Goal: Complete application form

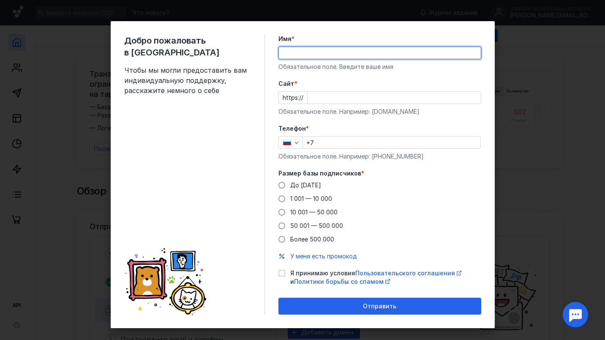
click at [312, 50] on input "Имя *" at bounding box center [380, 53] width 202 height 12
type input "[PERSON_NAME]"
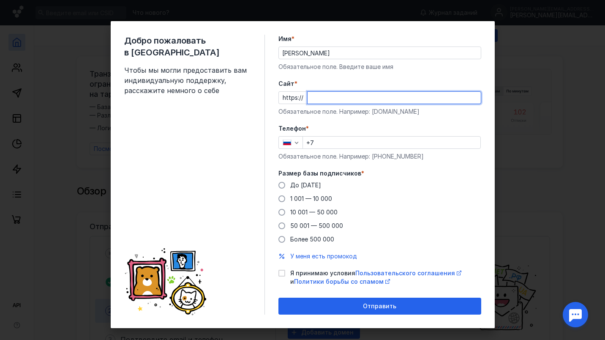
click at [336, 97] on input "Cайт *" at bounding box center [394, 98] width 173 height 12
type input "[DOMAIN_NAME]"
click at [293, 143] on icon "button" at bounding box center [296, 142] width 7 height 7
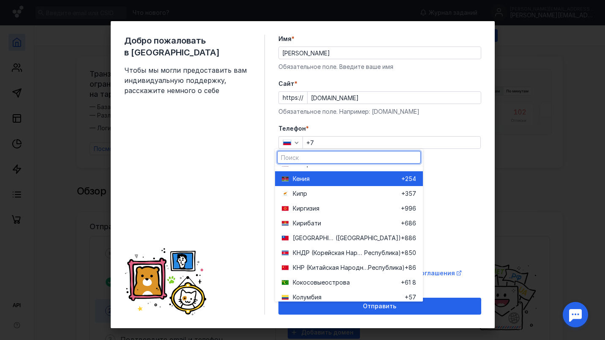
scroll to position [1437, 0]
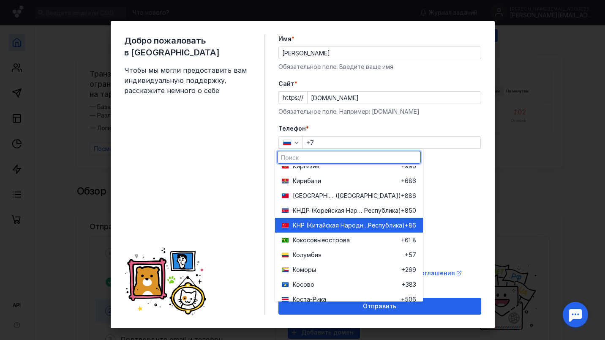
click at [320, 224] on span "КНР (Китайская Народная" at bounding box center [330, 225] width 75 height 8
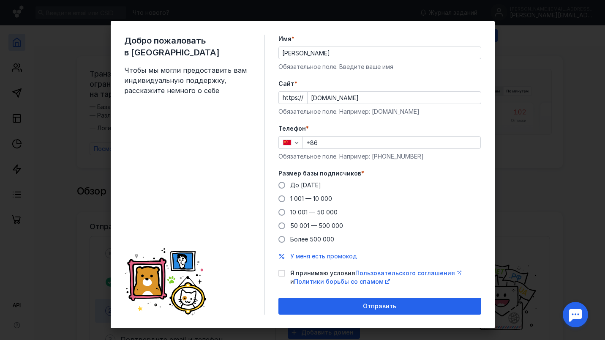
click at [354, 147] on input "+86" at bounding box center [391, 142] width 177 height 12
type input "[PHONE_NUMBER]"
click at [279, 185] on span at bounding box center [281, 185] width 7 height 7
click at [0, 0] on input "До [DATE]" at bounding box center [0, 0] width 0 height 0
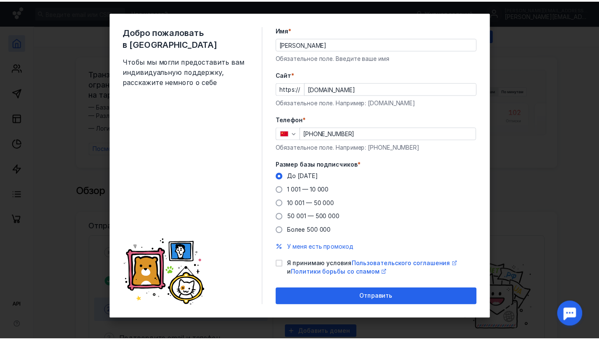
scroll to position [9, 0]
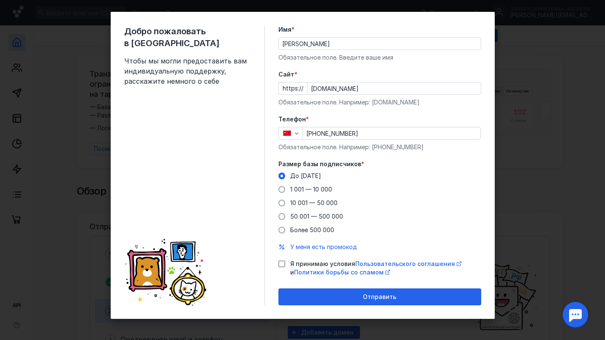
click at [279, 263] on icon at bounding box center [282, 264] width 6 height 6
click at [279, 263] on input "Я принимаю условия Пользовательского соглашения и Политики борьбы со спамом" at bounding box center [280, 261] width 5 height 5
checkbox input "true"
click at [377, 300] on span "Отправить" at bounding box center [379, 296] width 33 height 7
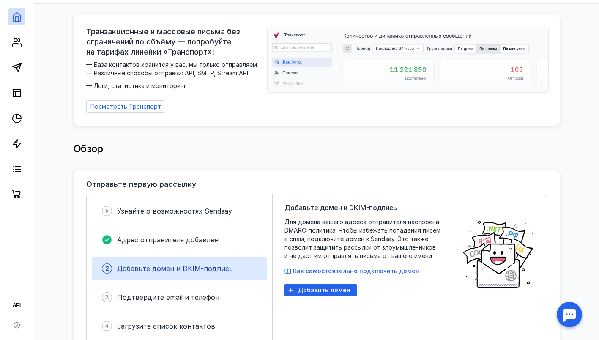
scroll to position [0, 0]
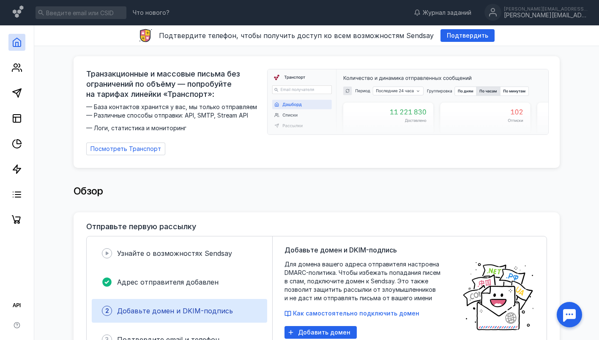
drag, startPoint x: 479, startPoint y: 0, endPoint x: 583, endPoint y: 192, distance: 217.8
click at [583, 192] on div "Обзор" at bounding box center [317, 192] width 548 height 40
click at [451, 38] on span "Подтвердить" at bounding box center [467, 35] width 41 height 7
